Goal: Obtain resource: Download file/media

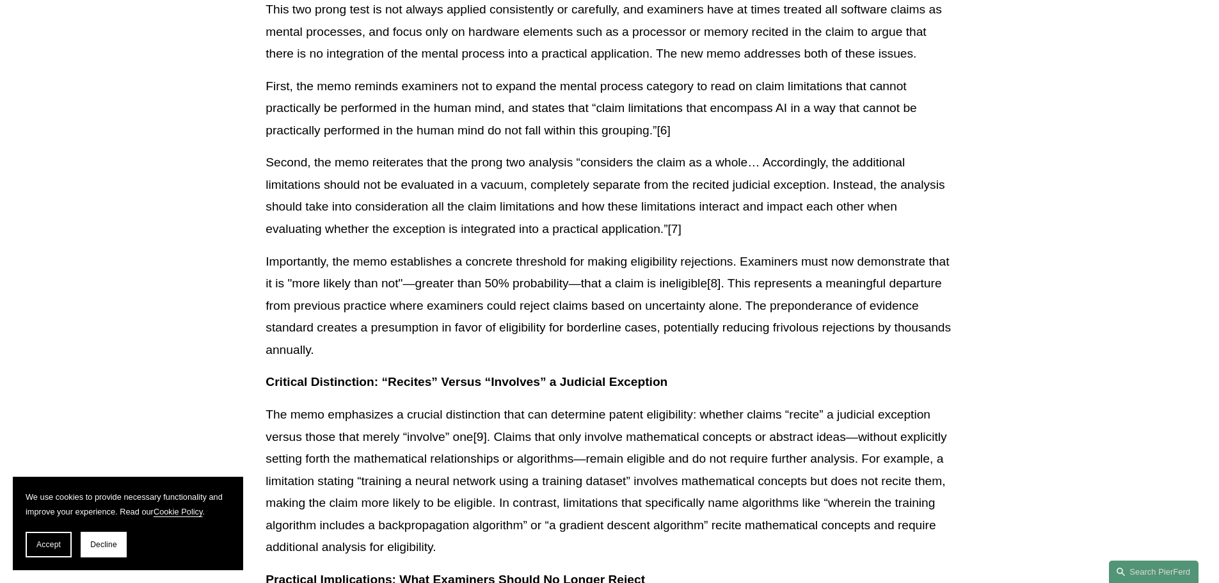
scroll to position [1088, 0]
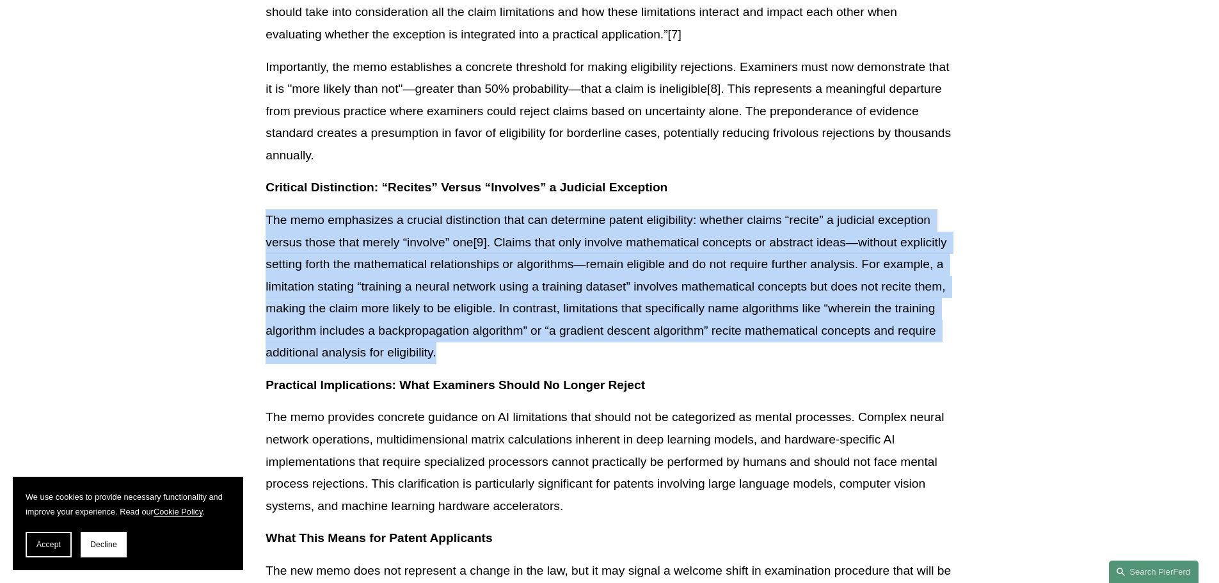
drag, startPoint x: 495, startPoint y: 341, endPoint x: 157, endPoint y: 191, distance: 369.4
click at [157, 191] on article "Back to Insights USPTO Issues New Guidance on Patent Subject Matter Eligibility…" at bounding box center [609, 380] width 1219 height 2714
click at [511, 331] on p "The memo emphasizes a crucial distinction that can determine patent eligibility…" at bounding box center [609, 286] width 687 height 155
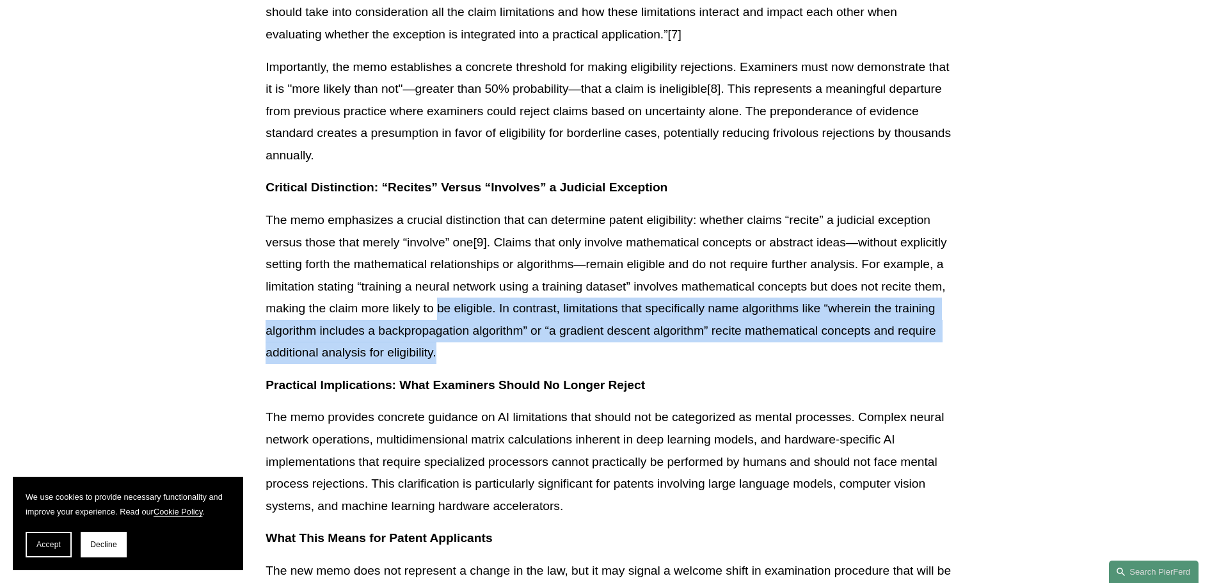
drag, startPoint x: 497, startPoint y: 331, endPoint x: 440, endPoint y: 293, distance: 68.7
click at [440, 293] on p "The memo emphasizes a crucial distinction that can determine patent eligibility…" at bounding box center [609, 286] width 687 height 155
click at [451, 337] on p "The memo emphasizes a crucial distinction that can determine patent eligibility…" at bounding box center [609, 286] width 687 height 155
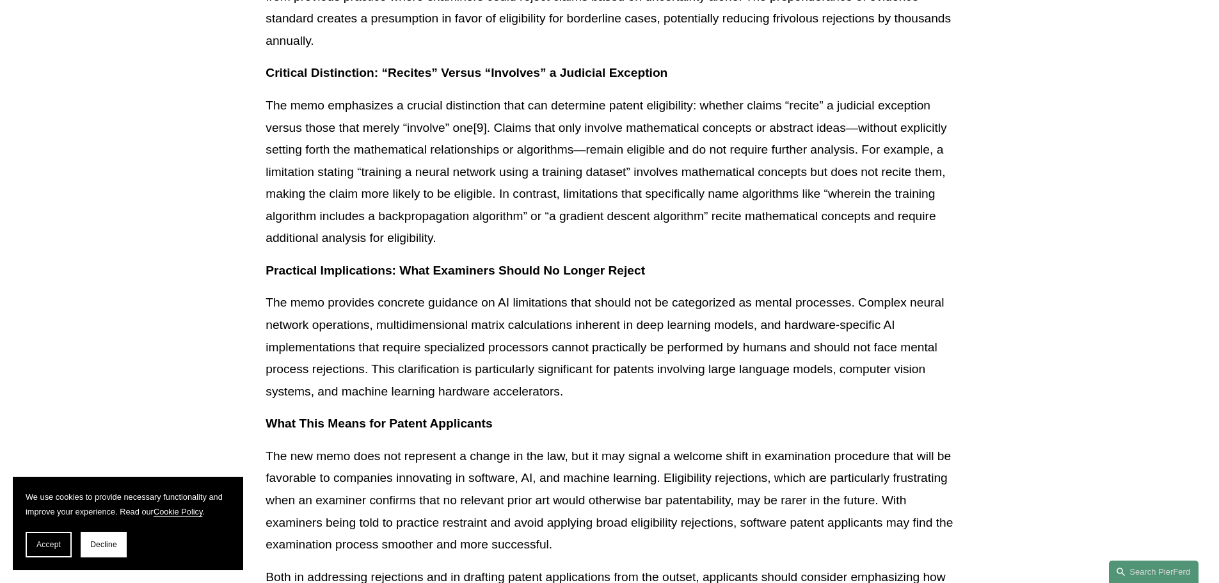
scroll to position [1216, 0]
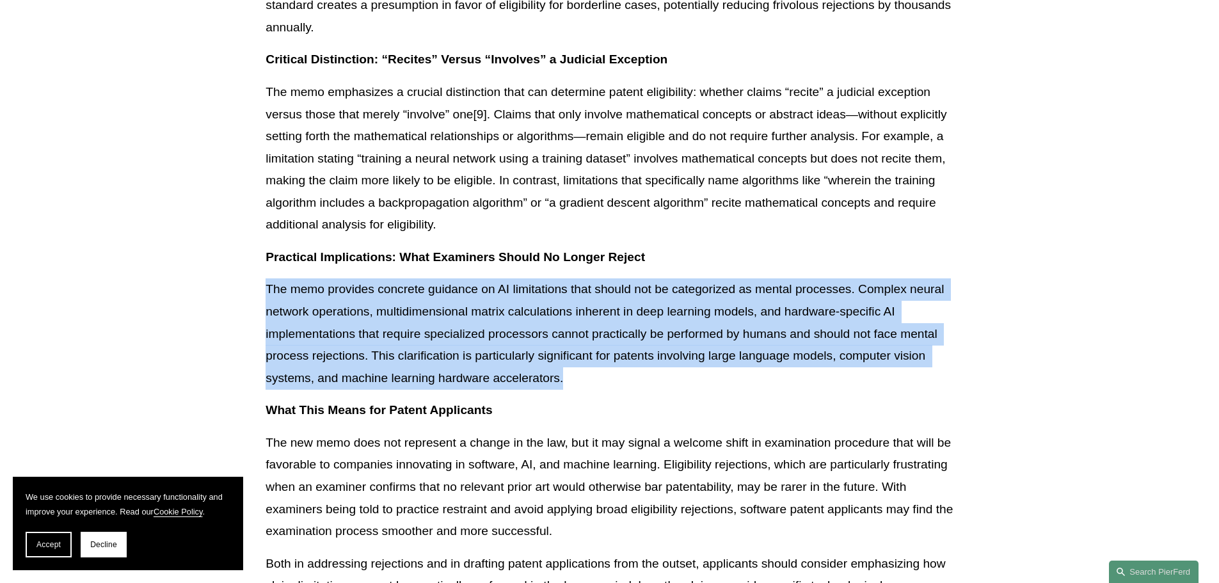
drag, startPoint x: 599, startPoint y: 356, endPoint x: 231, endPoint y: 261, distance: 379.6
click at [231, 261] on article "Back to Insights USPTO Issues New Guidance on Patent Subject Matter Eligibility…" at bounding box center [609, 251] width 1219 height 2714
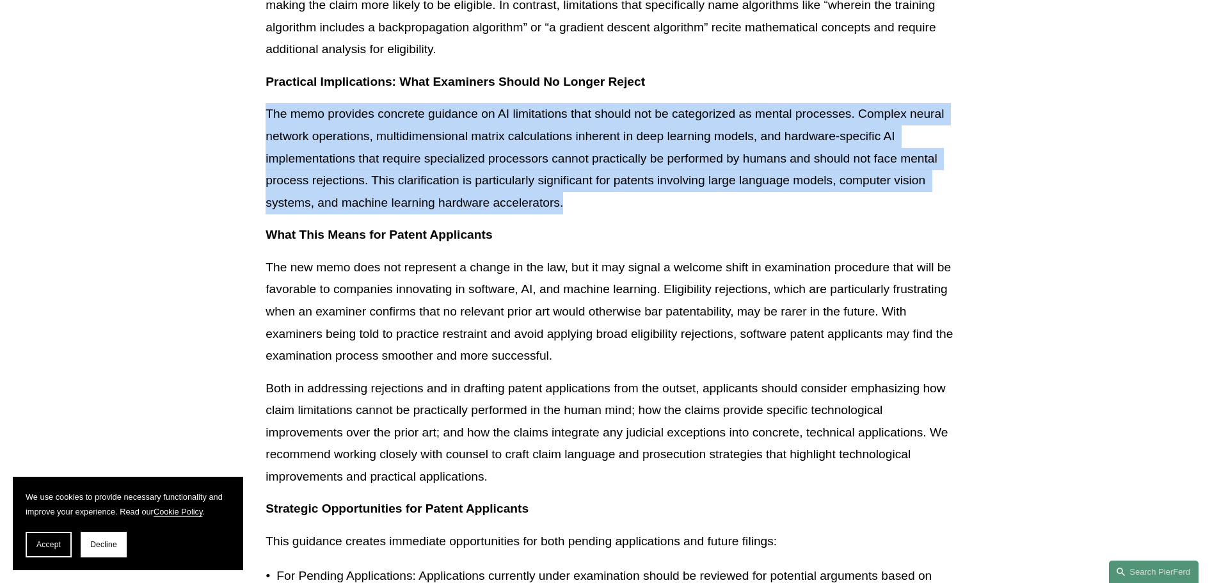
scroll to position [1408, 0]
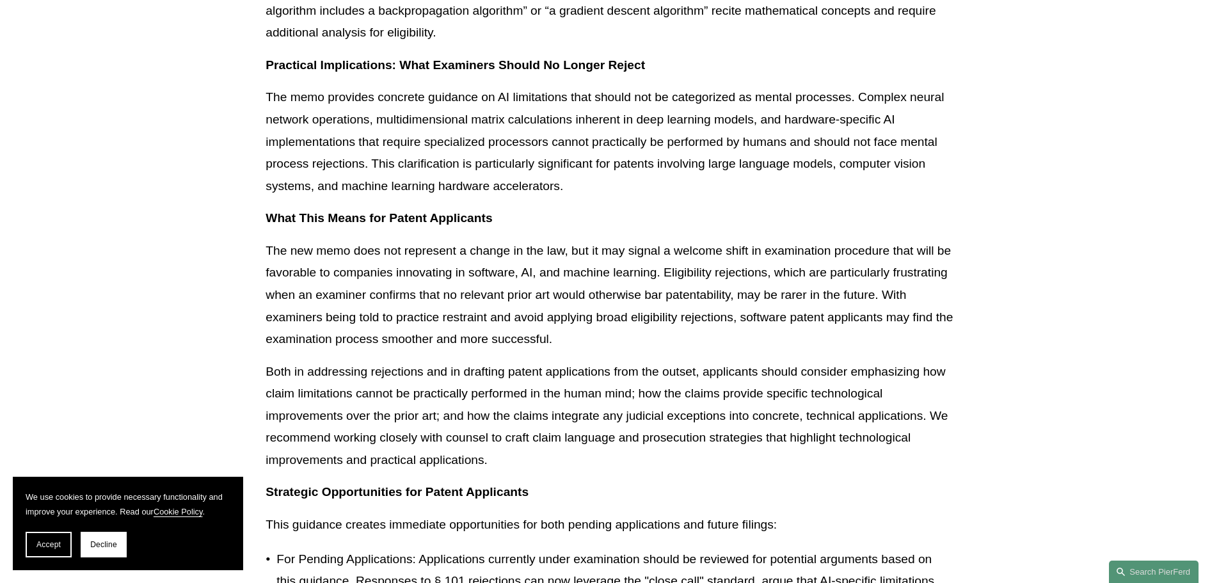
click at [638, 309] on p "The new memo does not represent a change in the law, but it may signal a welcom…" at bounding box center [609, 295] width 687 height 111
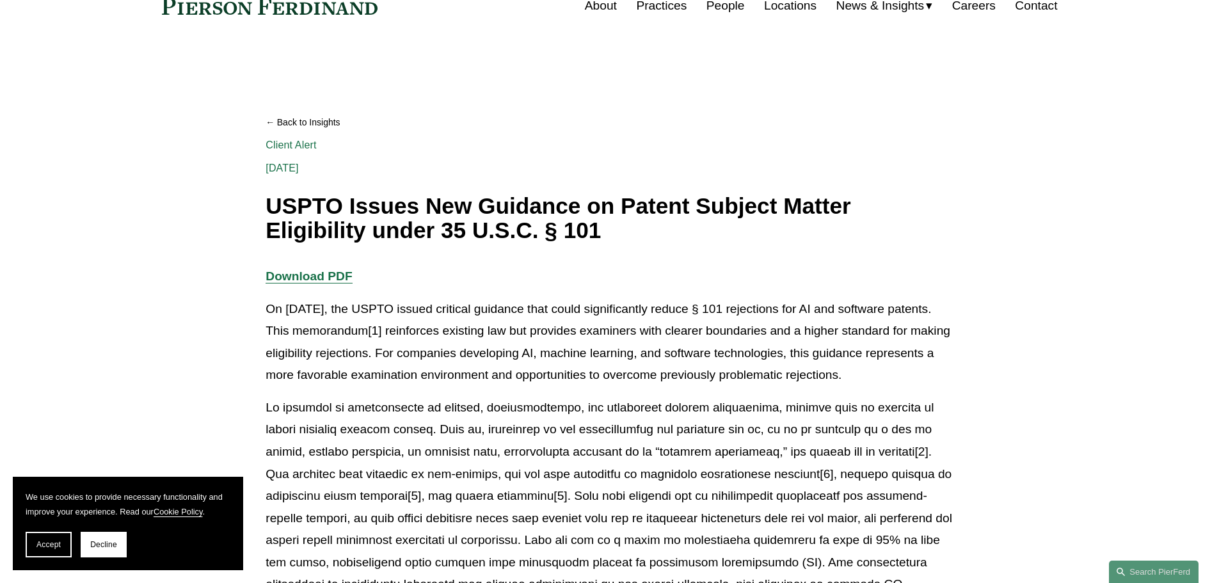
scroll to position [0, 0]
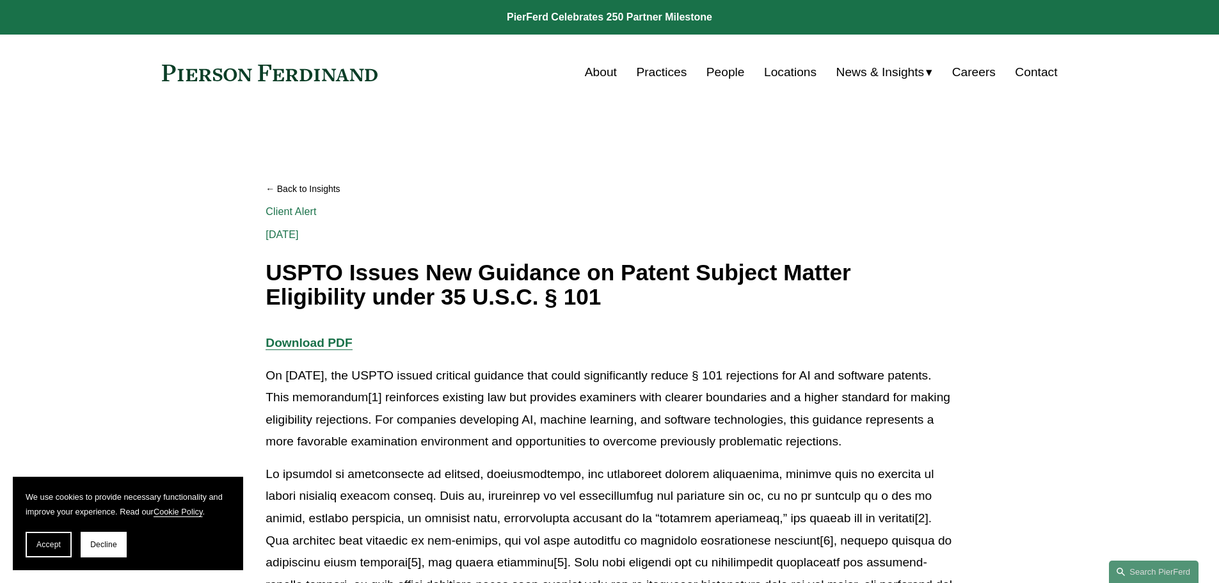
click at [335, 342] on strong "Download PDF" at bounding box center [309, 342] width 86 height 13
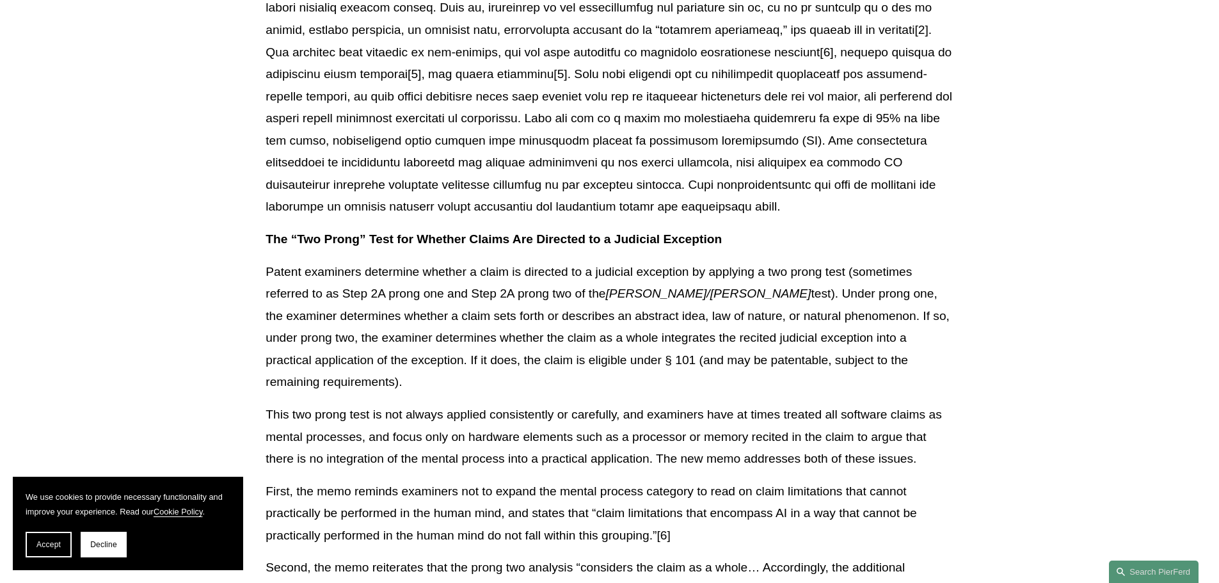
scroll to position [576, 0]
